Goal: Register for event/course

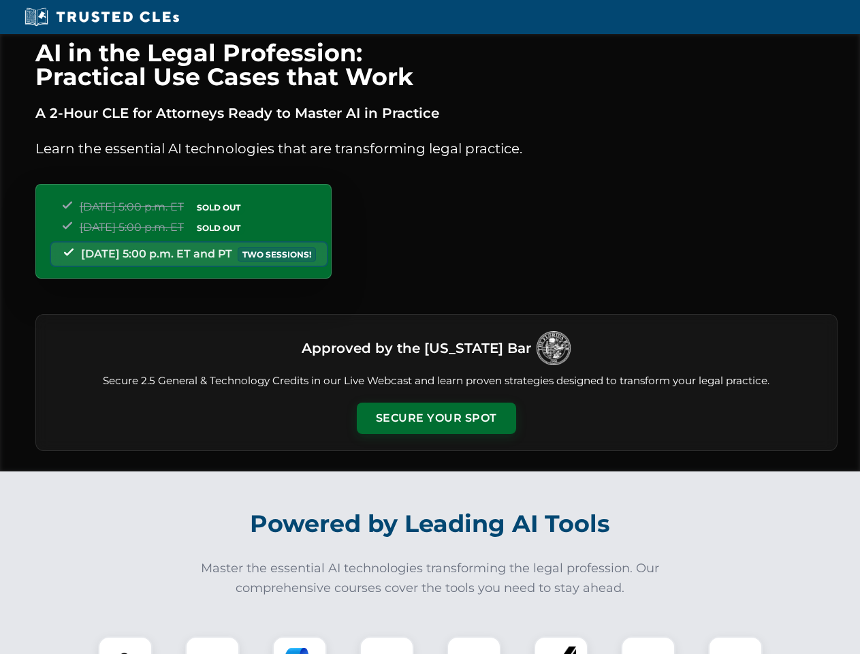
click at [436, 418] on button "Secure Your Spot" at bounding box center [436, 417] width 159 height 31
click at [125, 645] on img at bounding box center [125, 662] width 39 height 39
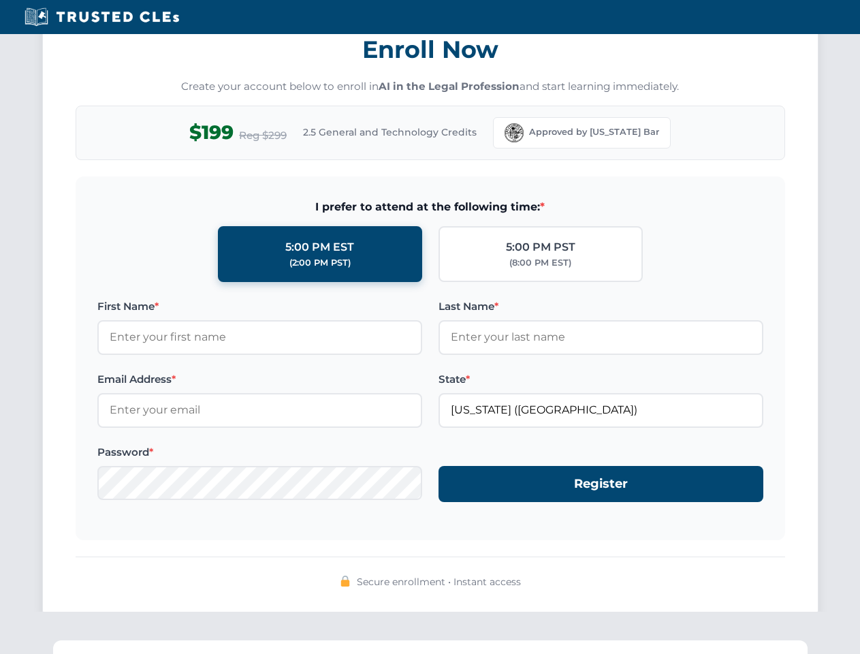
scroll to position [1336, 0]
